Goal: Task Accomplishment & Management: Manage account settings

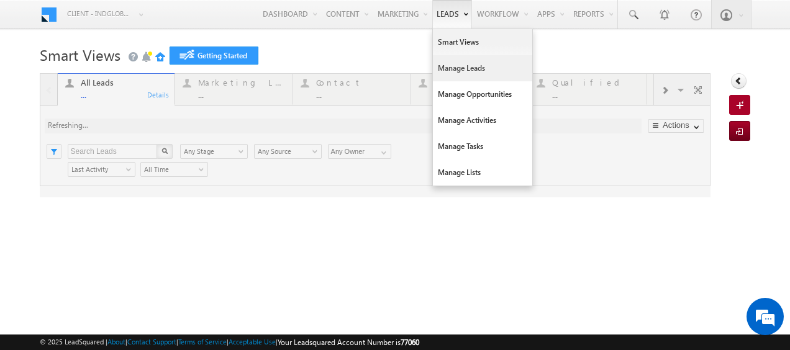
click at [451, 72] on link "Manage Leads" at bounding box center [482, 68] width 99 height 26
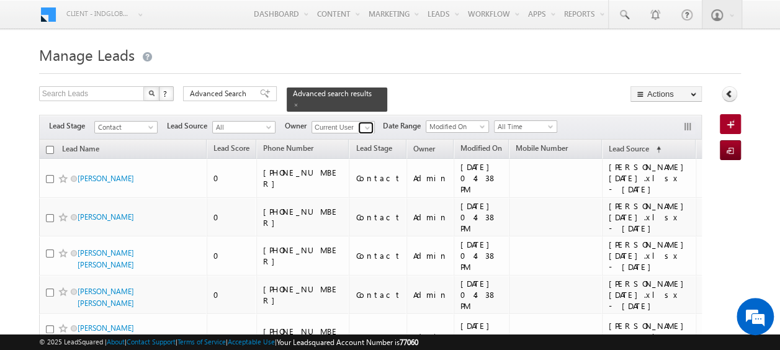
click at [366, 123] on span at bounding box center [367, 128] width 10 height 10
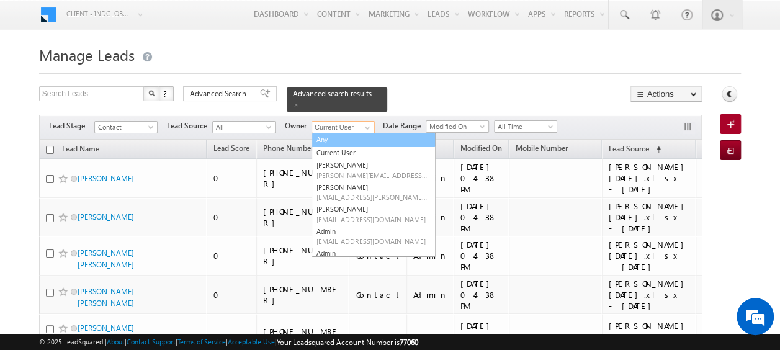
click at [324, 133] on link "Any" at bounding box center [374, 140] width 124 height 14
type input "Any"
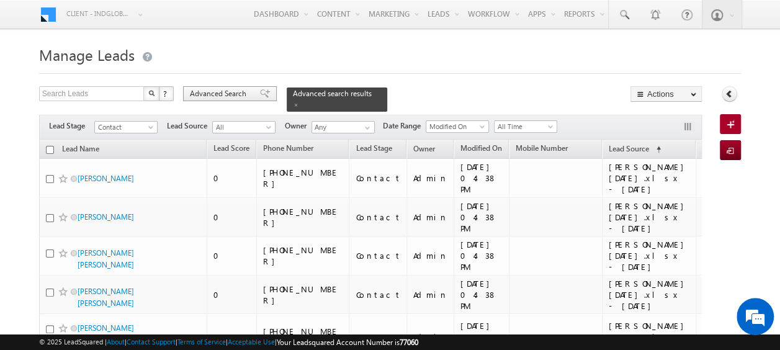
click at [228, 95] on span "Advanced Search" at bounding box center [220, 93] width 60 height 11
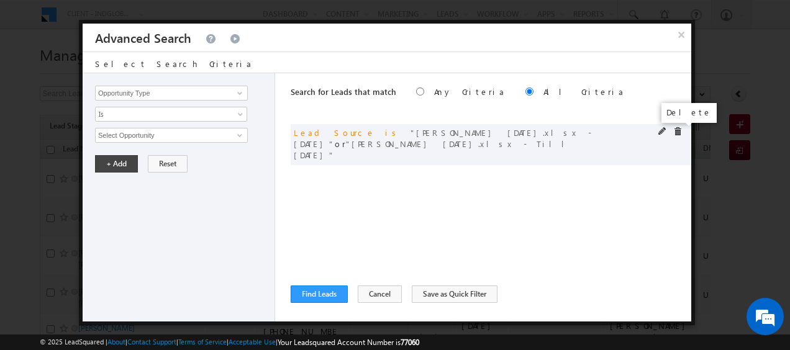
click at [677, 133] on span at bounding box center [677, 131] width 9 height 9
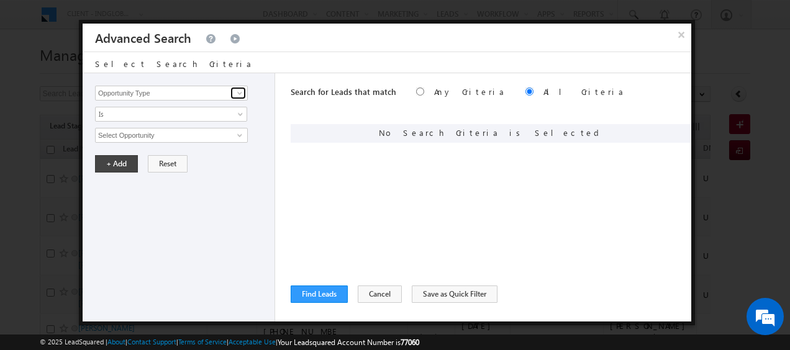
click at [240, 92] on span at bounding box center [240, 93] width 10 height 10
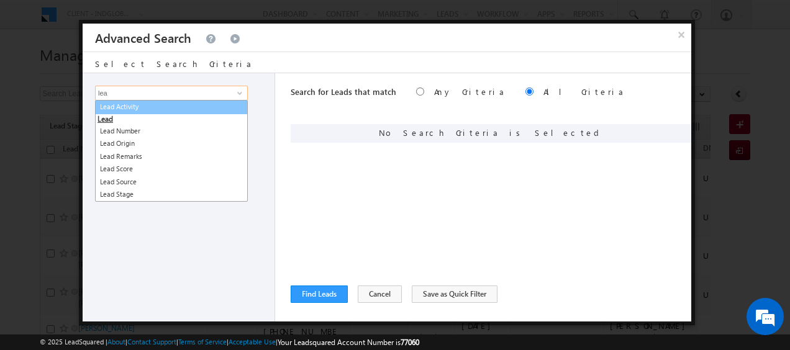
click at [133, 104] on link "Lead Activity" at bounding box center [171, 107] width 153 height 14
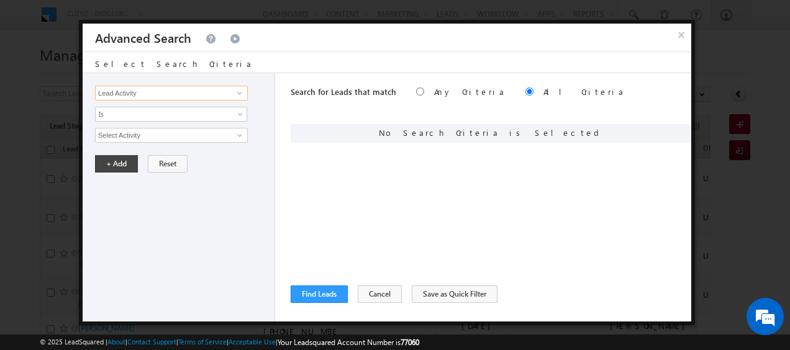
type input "Lead Activity"
click at [238, 133] on span at bounding box center [240, 135] width 10 height 10
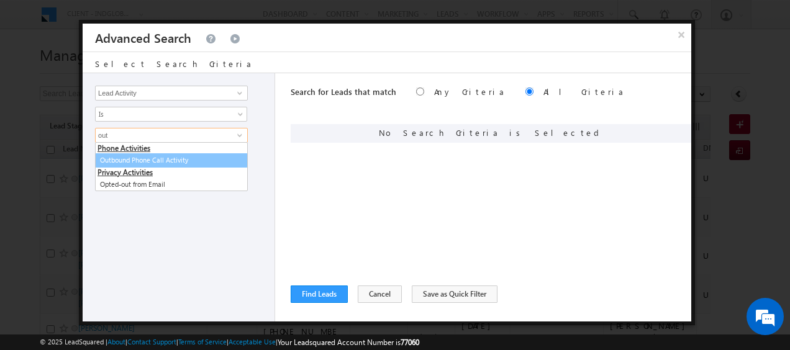
click at [144, 163] on link "Outbound Phone Call Activity" at bounding box center [171, 160] width 153 height 14
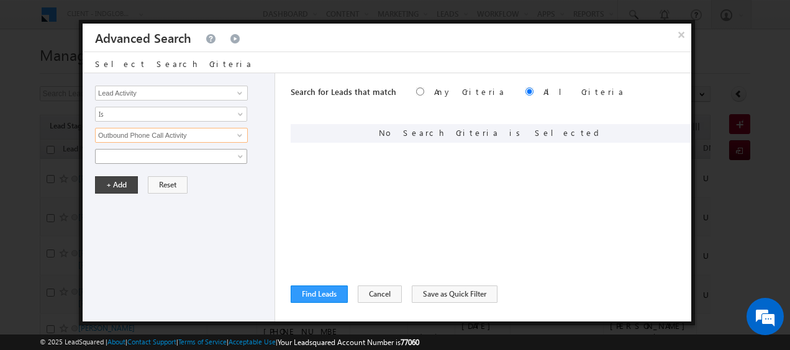
type input "Outbound Phone Call Activity"
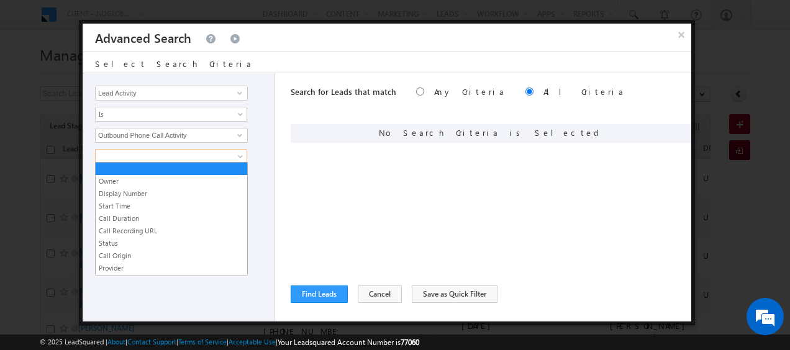
click at [241, 154] on span at bounding box center [241, 159] width 10 height 10
click at [132, 219] on link "Call Duration" at bounding box center [171, 218] width 151 height 11
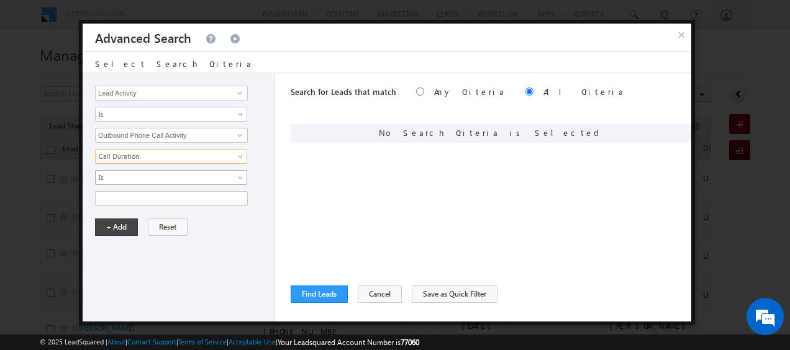
click at [237, 176] on span at bounding box center [241, 180] width 10 height 10
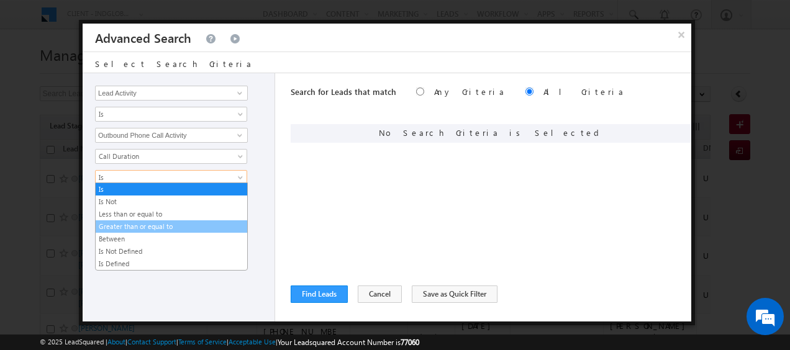
click at [184, 227] on link "Greater than or equal to" at bounding box center [171, 226] width 151 height 11
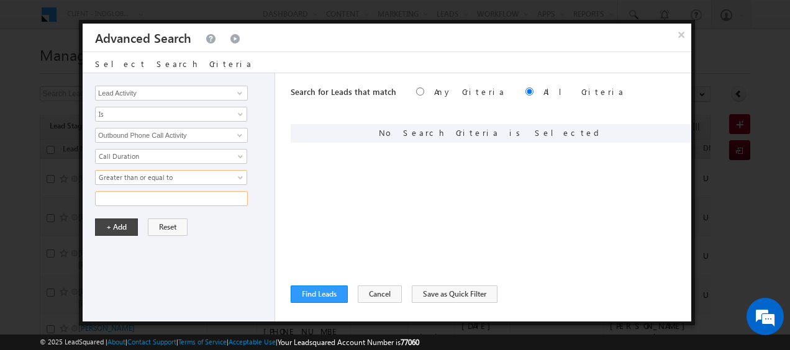
click at [139, 194] on input "text" at bounding box center [171, 198] width 153 height 15
type input "180"
click at [122, 227] on button "+ Add" at bounding box center [116, 226] width 43 height 17
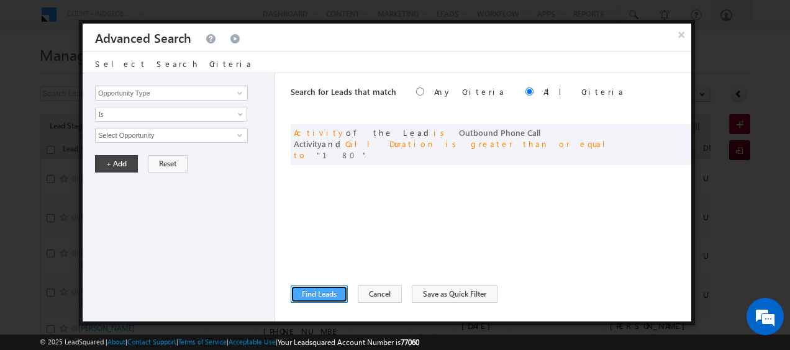
click at [319, 293] on button "Find Leads" at bounding box center [318, 294] width 57 height 17
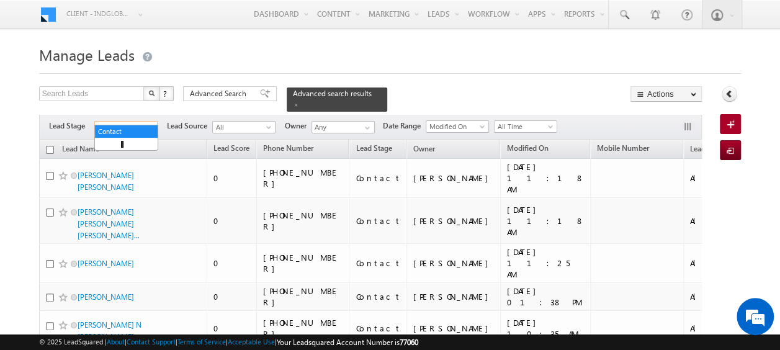
drag, startPoint x: 153, startPoint y: 120, endPoint x: 145, endPoint y: 120, distance: 8.1
click at [153, 125] on span at bounding box center [152, 130] width 10 height 10
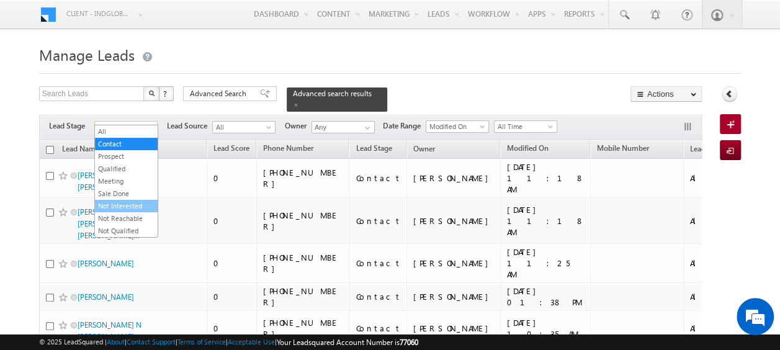
click at [122, 206] on link "Not Interested" at bounding box center [126, 205] width 63 height 11
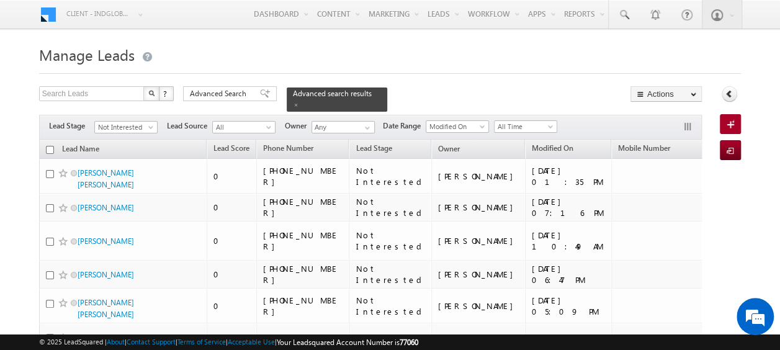
click at [50, 146] on input "checkbox" at bounding box center [50, 150] width 8 height 8
checkbox input "true"
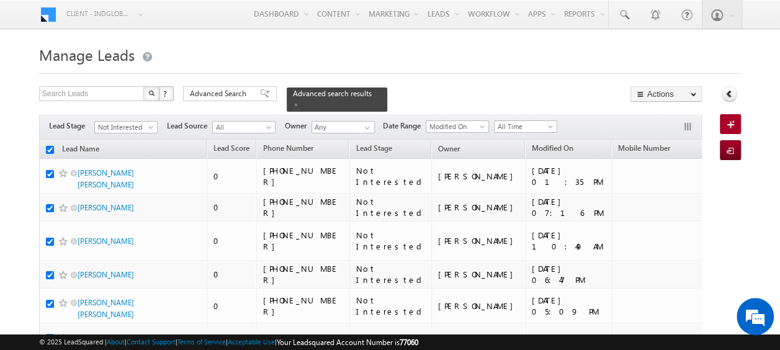
checkbox input "true"
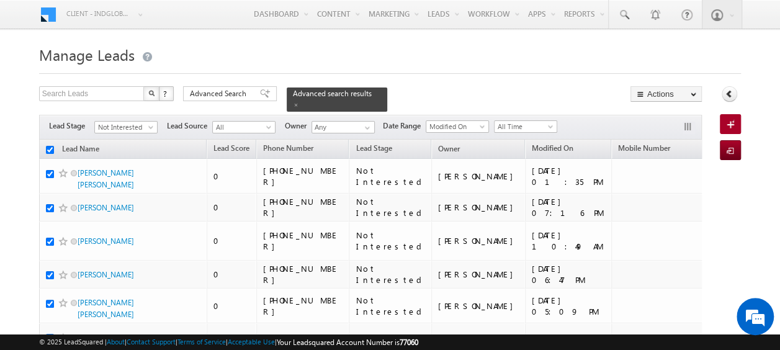
checkbox input "true"
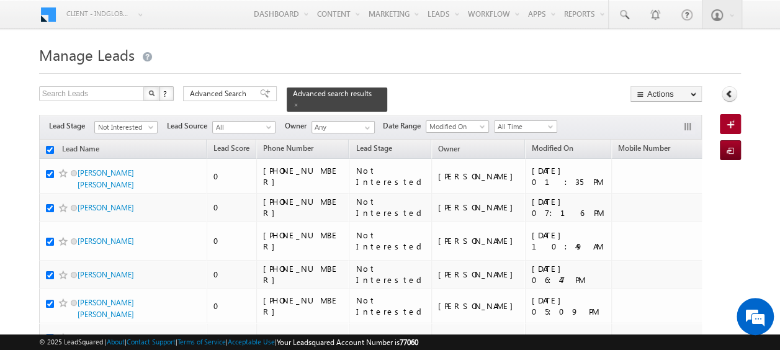
checkbox input "true"
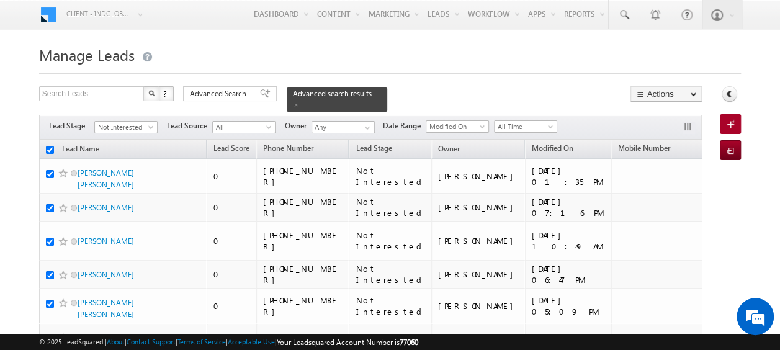
checkbox input "true"
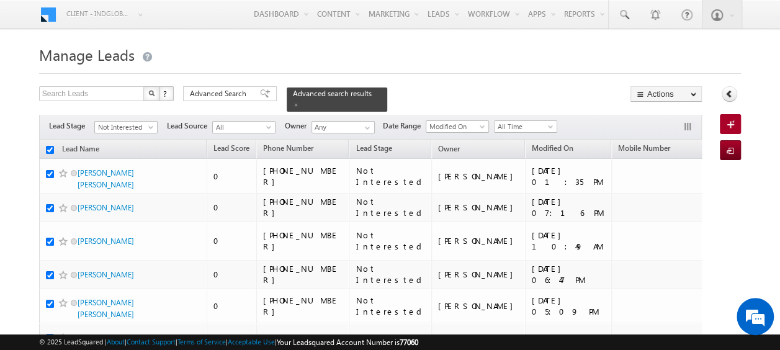
checkbox input "true"
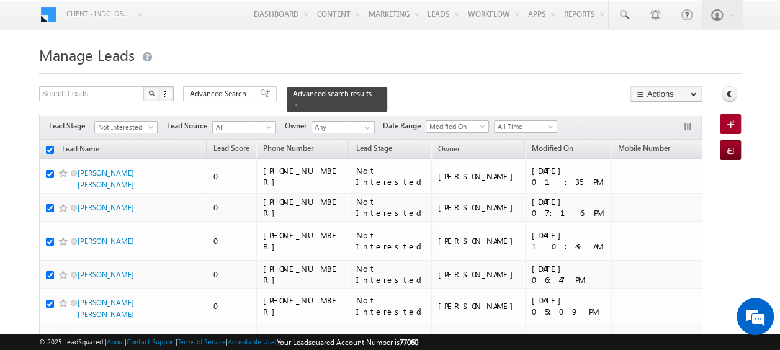
checkbox input "true"
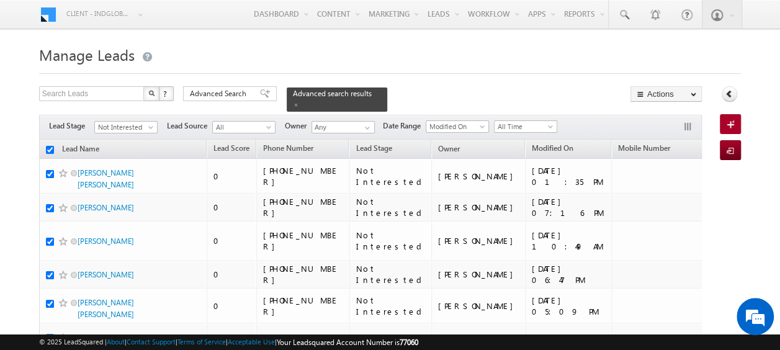
checkbox input "true"
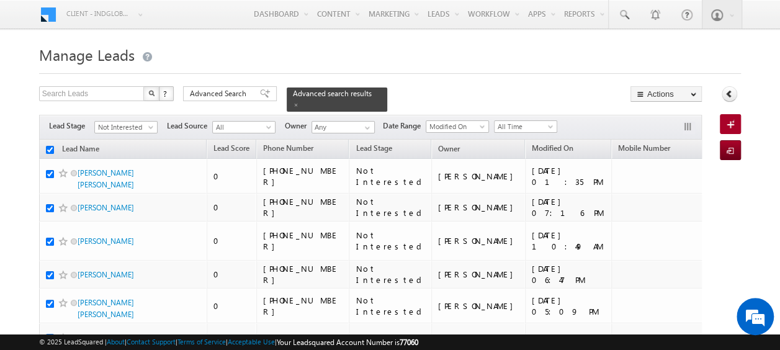
checkbox input "true"
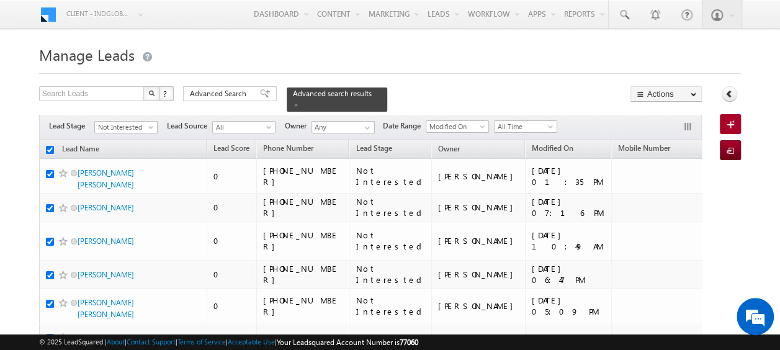
checkbox input "true"
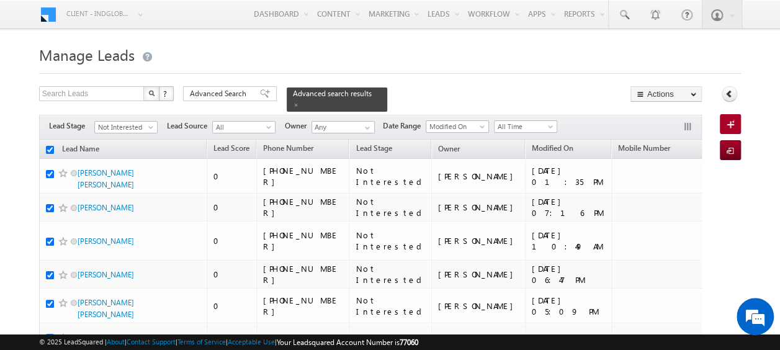
checkbox input "true"
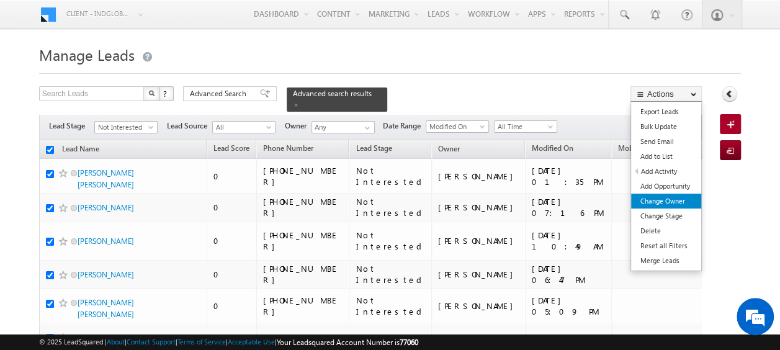
click at [667, 199] on link "Change Owner" at bounding box center [666, 201] width 70 height 15
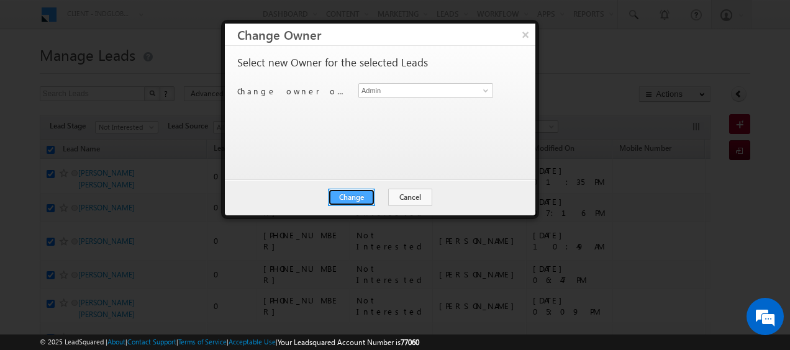
click at [353, 196] on button "Change" at bounding box center [351, 197] width 47 height 17
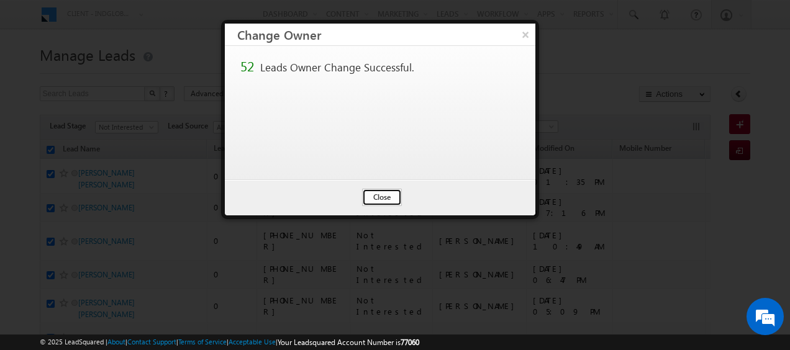
click at [371, 196] on button "Close" at bounding box center [382, 197] width 40 height 17
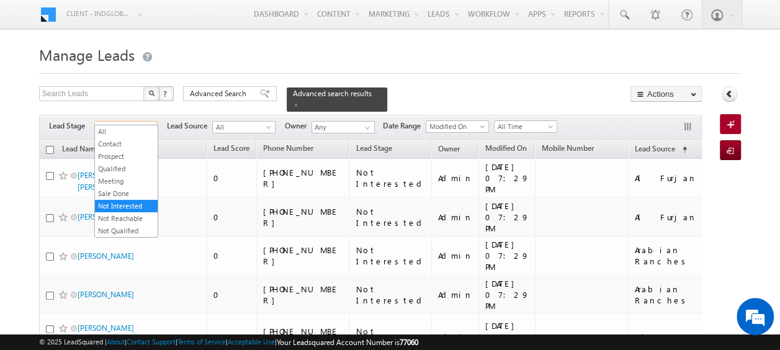
click at [144, 122] on span "Not Interested" at bounding box center [124, 127] width 59 height 11
click at [143, 213] on link "Not Reachable" at bounding box center [126, 218] width 63 height 11
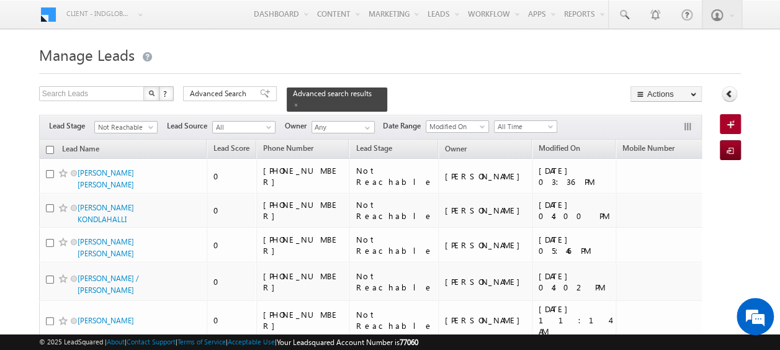
click at [47, 146] on input "checkbox" at bounding box center [50, 150] width 8 height 8
checkbox input "true"
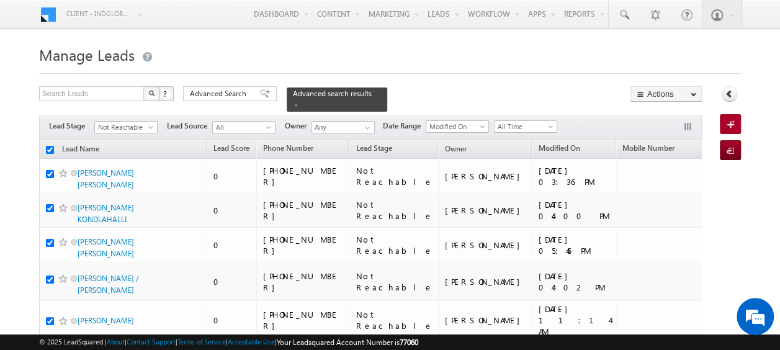
checkbox input "true"
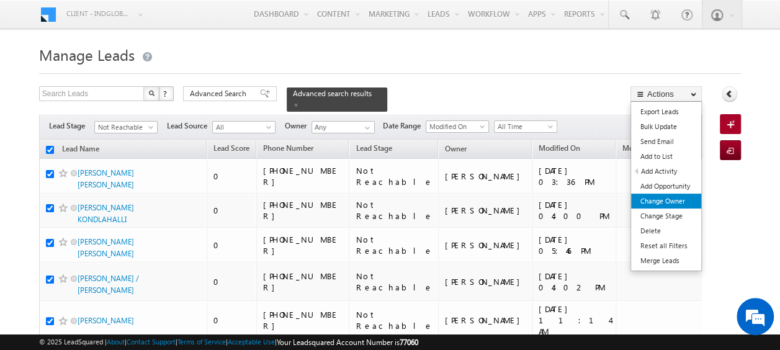
click at [659, 199] on link "Change Owner" at bounding box center [666, 201] width 70 height 15
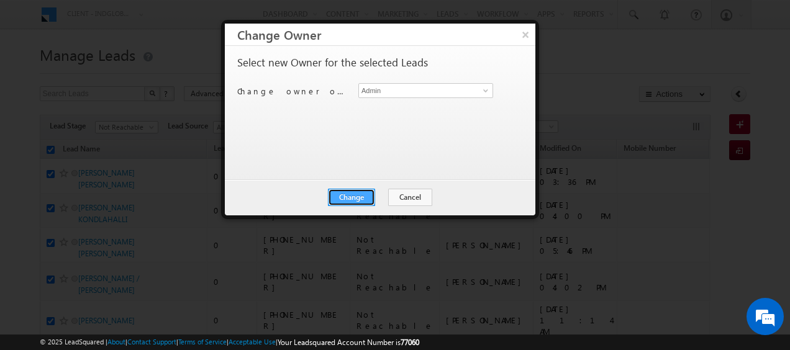
click at [350, 196] on button "Change" at bounding box center [351, 197] width 47 height 17
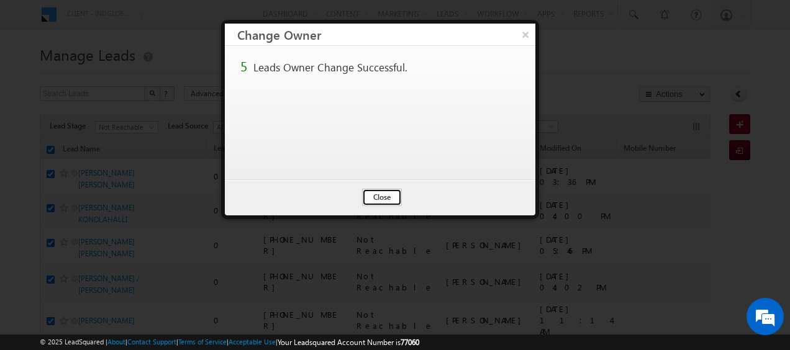
click at [393, 200] on button "Close" at bounding box center [382, 197] width 40 height 17
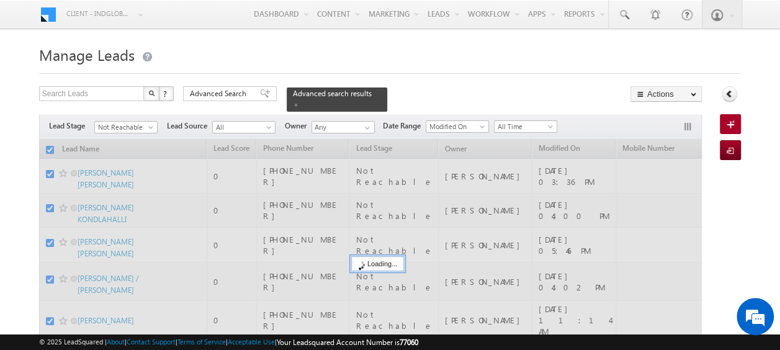
checkbox input "false"
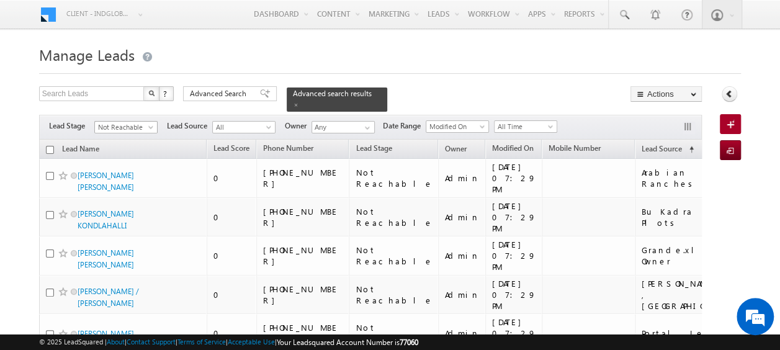
click at [150, 125] on span at bounding box center [152, 130] width 10 height 10
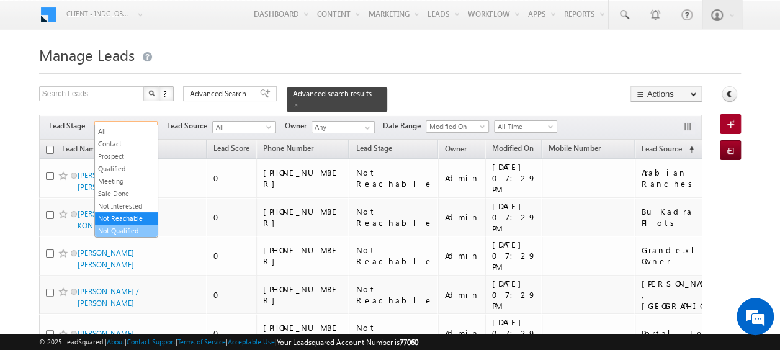
click at [133, 226] on link "Not Qualified" at bounding box center [126, 230] width 63 height 11
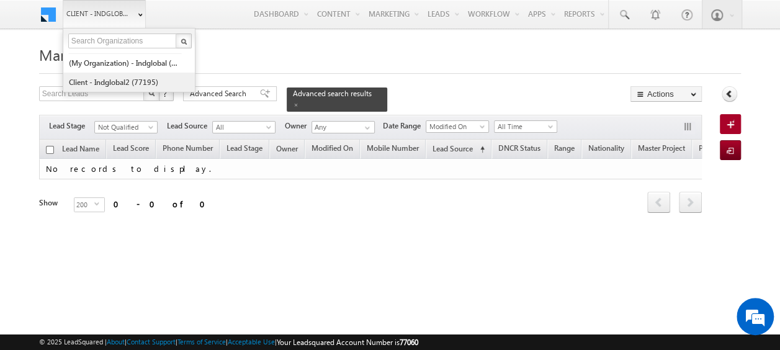
click at [135, 81] on link "Client - indglobal2 (77195)" at bounding box center [125, 82] width 114 height 19
